Goal: Task Accomplishment & Management: Manage account settings

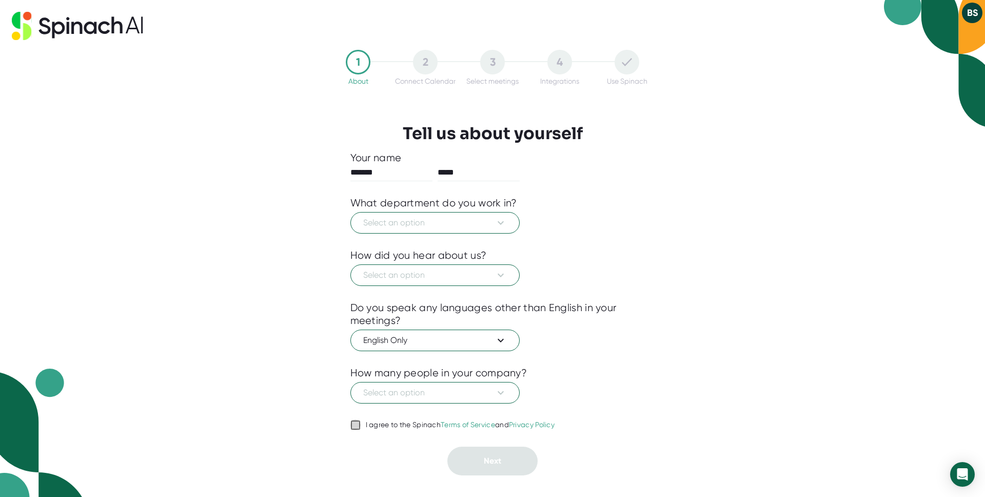
click at [350, 423] on icon at bounding box center [356, 425] width 12 height 12
click at [351, 423] on input "I agree to the Spinach Terms of Service and Privacy Policy" at bounding box center [356, 425] width 10 height 12
checkbox input "true"
click at [436, 395] on span "Select an option" at bounding box center [435, 392] width 144 height 12
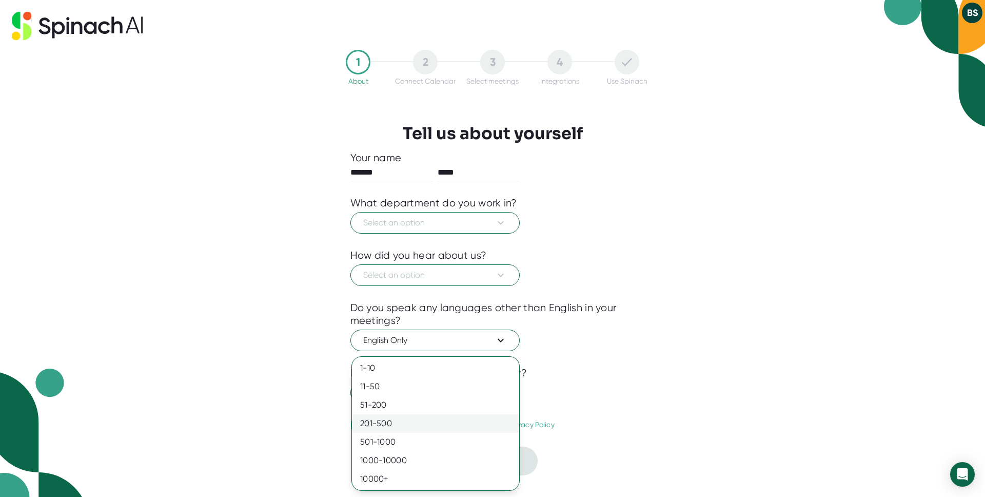
drag, startPoint x: 436, startPoint y: 416, endPoint x: 461, endPoint y: 424, distance: 25.8
click at [437, 416] on div "201-500" at bounding box center [435, 423] width 167 height 18
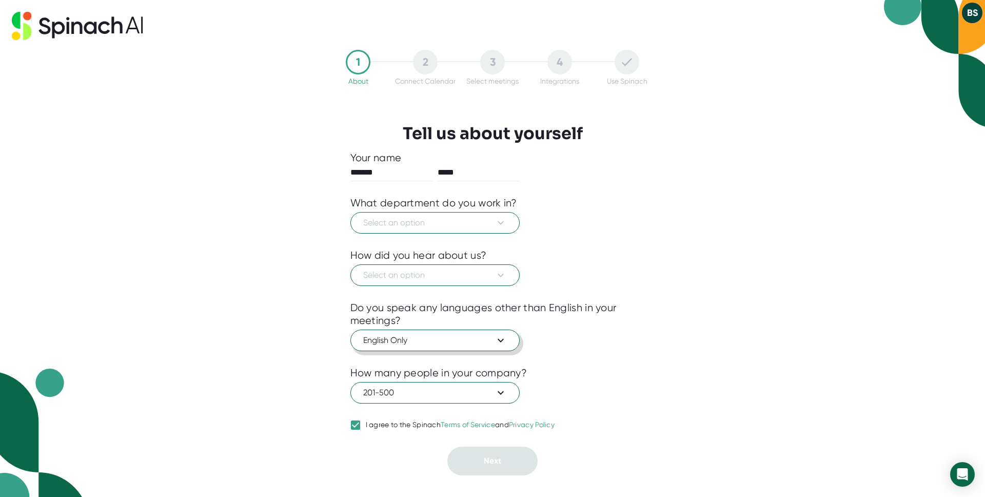
click at [490, 340] on span "English Only" at bounding box center [435, 340] width 144 height 12
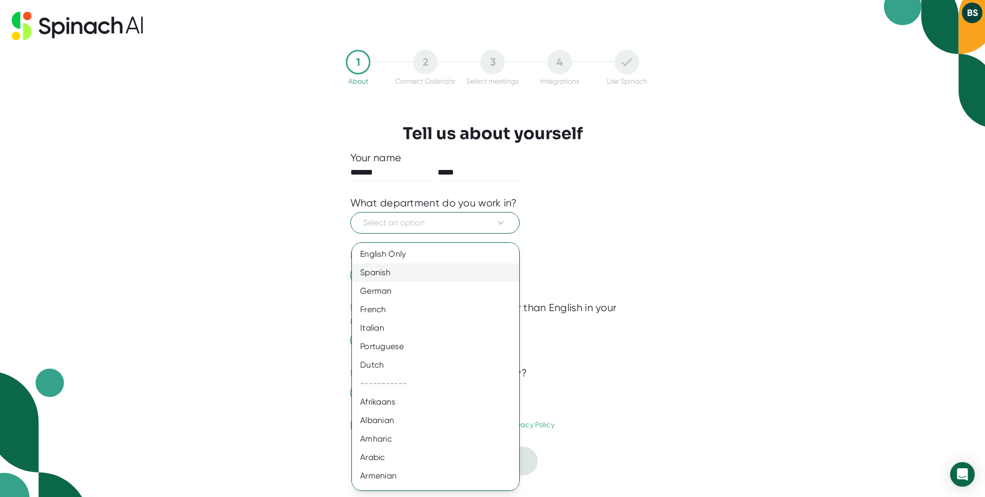
drag, startPoint x: 607, startPoint y: 264, endPoint x: 503, endPoint y: 268, distance: 103.7
click at [605, 265] on div at bounding box center [492, 248] width 985 height 497
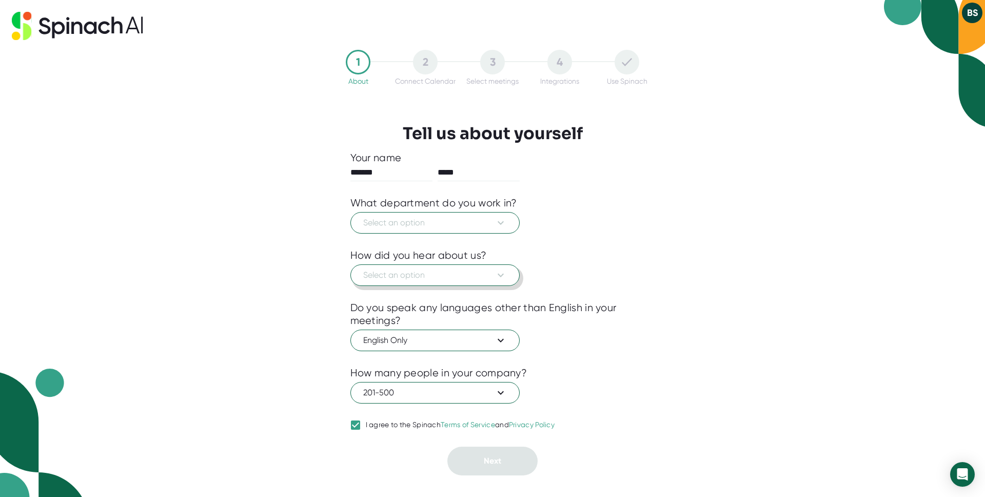
click at [478, 275] on span "Select an option" at bounding box center [435, 275] width 144 height 12
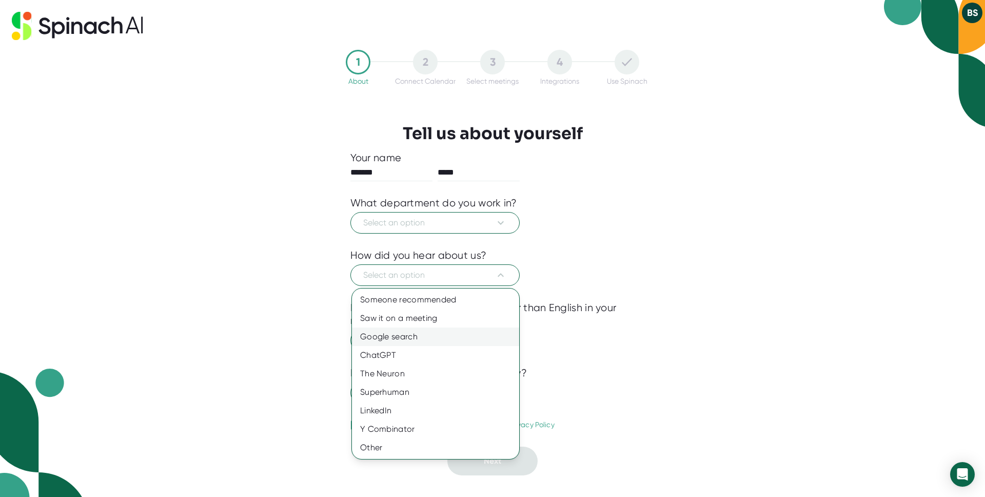
drag, startPoint x: 473, startPoint y: 343, endPoint x: 473, endPoint y: 307, distance: 35.4
click at [473, 343] on div "Google search" at bounding box center [435, 336] width 167 height 18
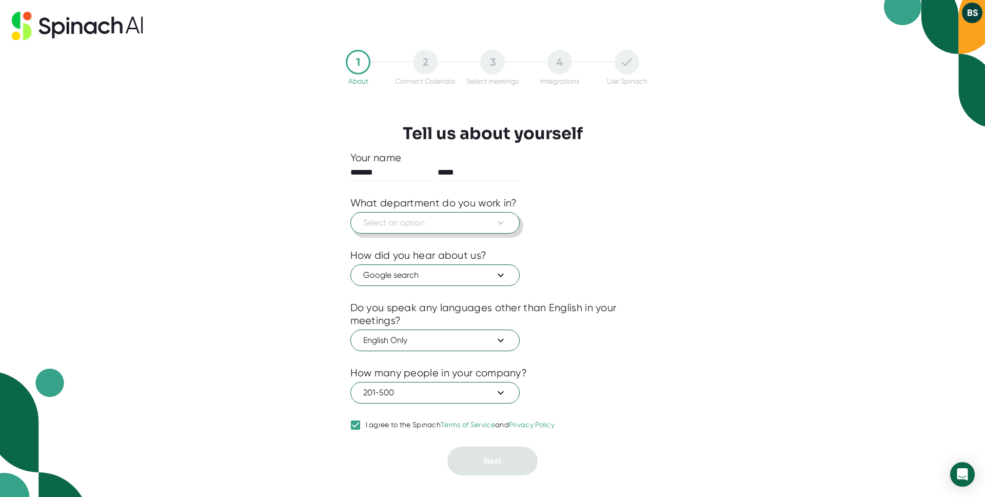
click at [473, 227] on span "Select an option" at bounding box center [435, 223] width 144 height 12
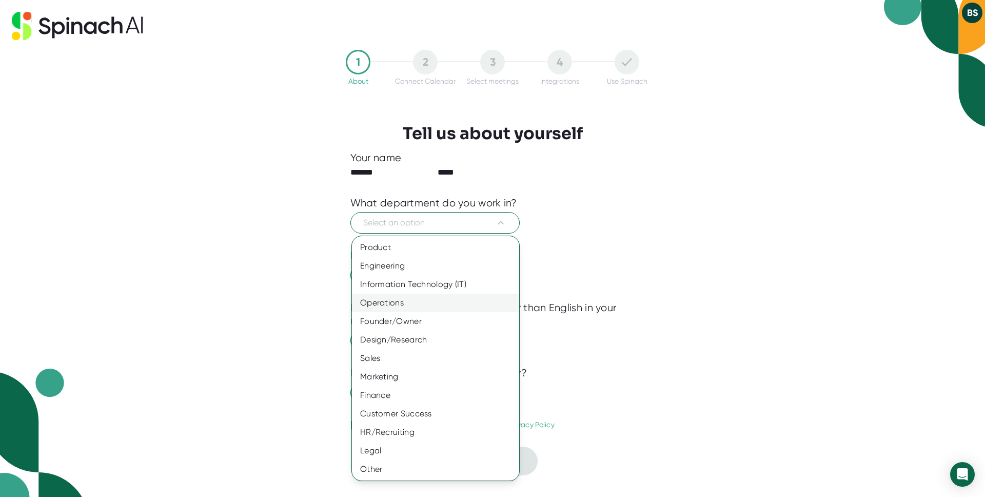
drag, startPoint x: 475, startPoint y: 306, endPoint x: 482, endPoint y: 331, distance: 26.0
click at [475, 306] on div "Operations" at bounding box center [435, 303] width 167 height 18
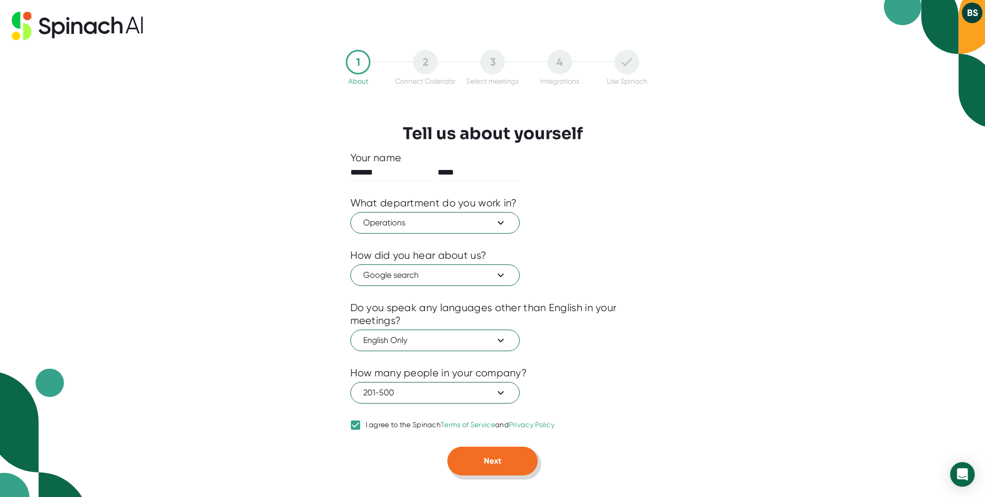
click at [496, 459] on span "Next" at bounding box center [492, 461] width 17 height 10
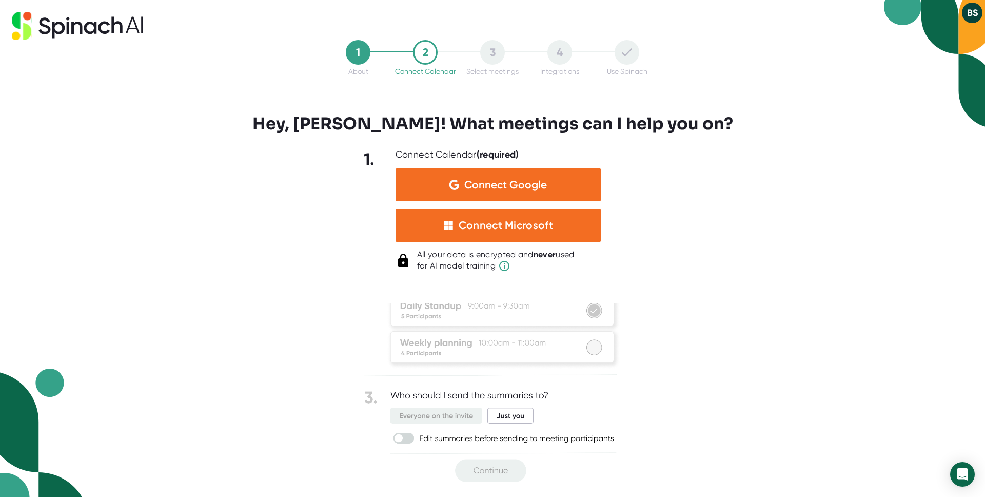
scroll to position [54, 0]
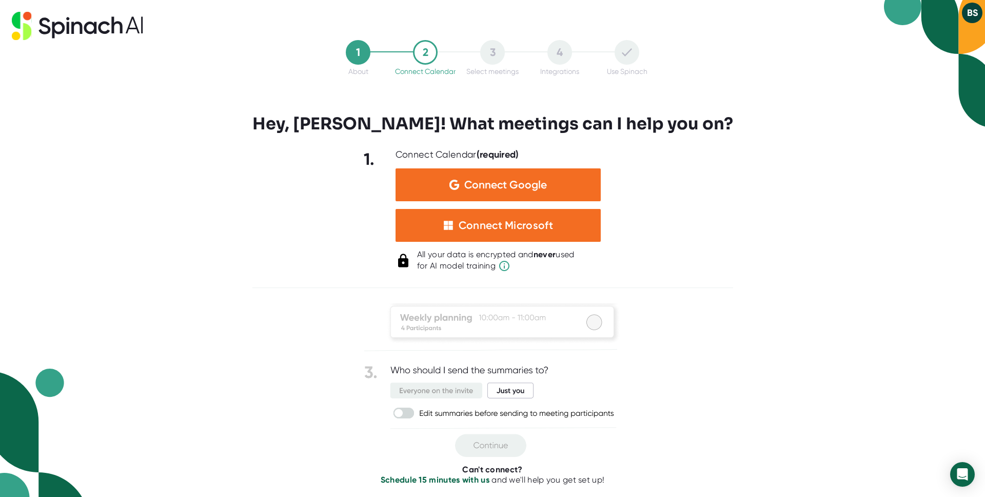
click at [973, 11] on button "BS" at bounding box center [972, 13] width 21 height 21
click at [942, 32] on b "Logout" at bounding box center [933, 34] width 22 height 9
